Goal: Task Accomplishment & Management: Manage account settings

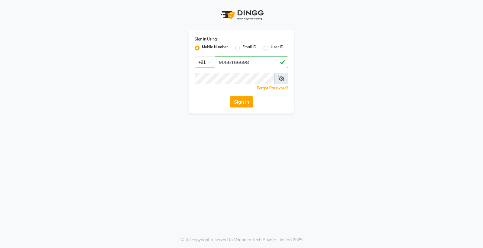
type input "9056166698"
click at [230, 96] on button "Sign In" at bounding box center [241, 101] width 23 height 11
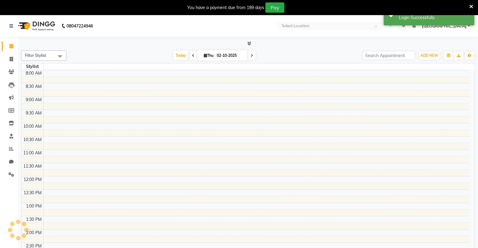
select select "en"
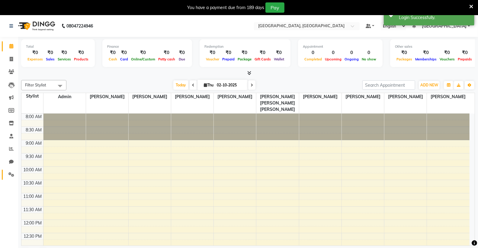
click at [10, 174] on icon at bounding box center [11, 174] width 6 height 5
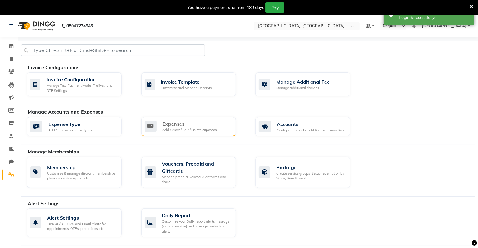
click at [176, 124] on div "Expenses" at bounding box center [190, 123] width 54 height 7
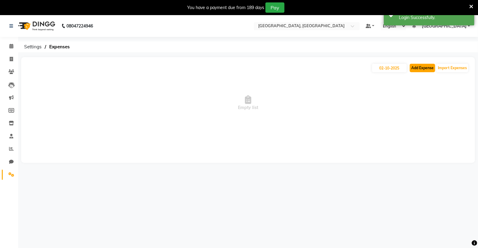
click at [416, 66] on button "Add Expense" at bounding box center [422, 68] width 25 height 8
select select "1"
select select "6945"
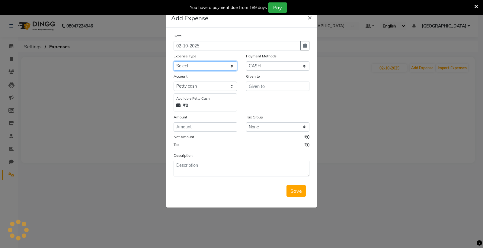
drag, startPoint x: 191, startPoint y: 62, endPoint x: 192, endPoint y: 69, distance: 7.6
click at [192, 62] on select "Select Advance Salary Bank charges Car maintenance Cash transfer to bank Cash t…" at bounding box center [205, 65] width 63 height 9
select select "18"
click at [174, 61] on select "Select Advance Salary Bank charges Car maintenance Cash transfer to bank Cash t…" at bounding box center [205, 65] width 63 height 9
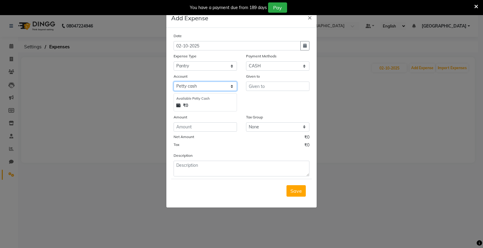
drag, startPoint x: 198, startPoint y: 86, endPoint x: 200, endPoint y: 89, distance: 3.4
click at [199, 86] on select "Select [PERSON_NAME] cash Default account Expense Account" at bounding box center [205, 86] width 63 height 9
select select "7253"
click at [174, 82] on select "Select [PERSON_NAME] cash Default account Expense Account" at bounding box center [205, 86] width 63 height 9
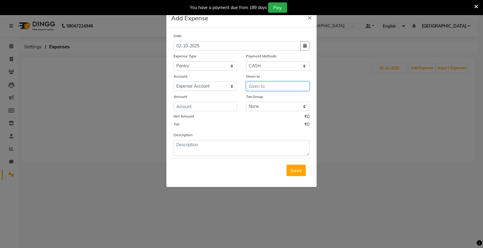
click at [258, 86] on input "text" at bounding box center [277, 86] width 63 height 9
type input "g"
type input "GAURAV"
click at [201, 101] on div "Amount" at bounding box center [205, 97] width 63 height 8
click at [200, 103] on input "number" at bounding box center [205, 106] width 63 height 9
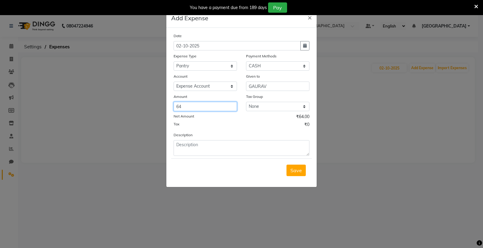
type input "6"
type input "32"
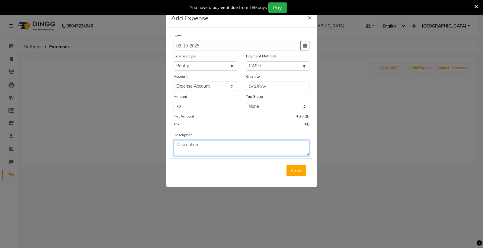
click at [186, 145] on textarea at bounding box center [242, 148] width 136 height 16
type textarea "1 PKT MILK"
click at [295, 169] on span "Save" at bounding box center [296, 170] width 11 height 6
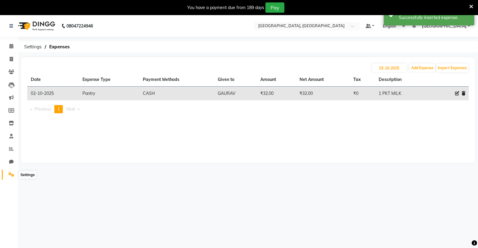
click at [10, 174] on icon at bounding box center [11, 174] width 6 height 5
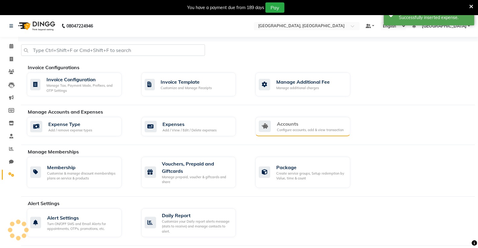
click at [300, 126] on div "Accounts" at bounding box center [310, 123] width 67 height 7
